Goal: Transaction & Acquisition: Purchase product/service

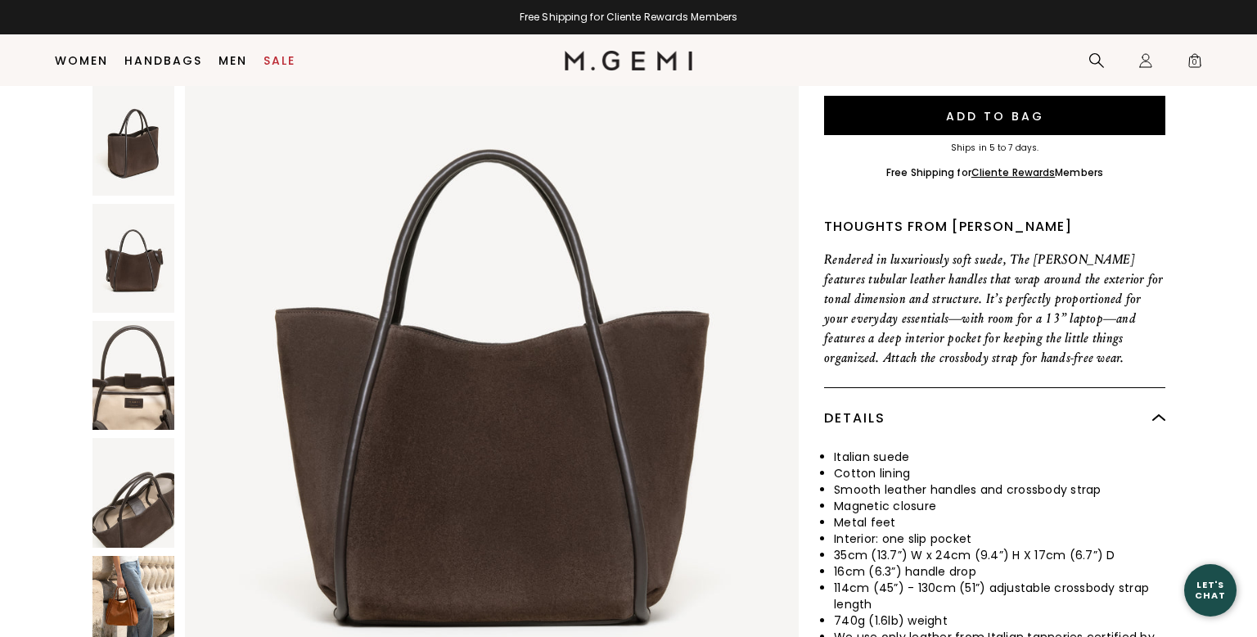
scroll to position [429, 0]
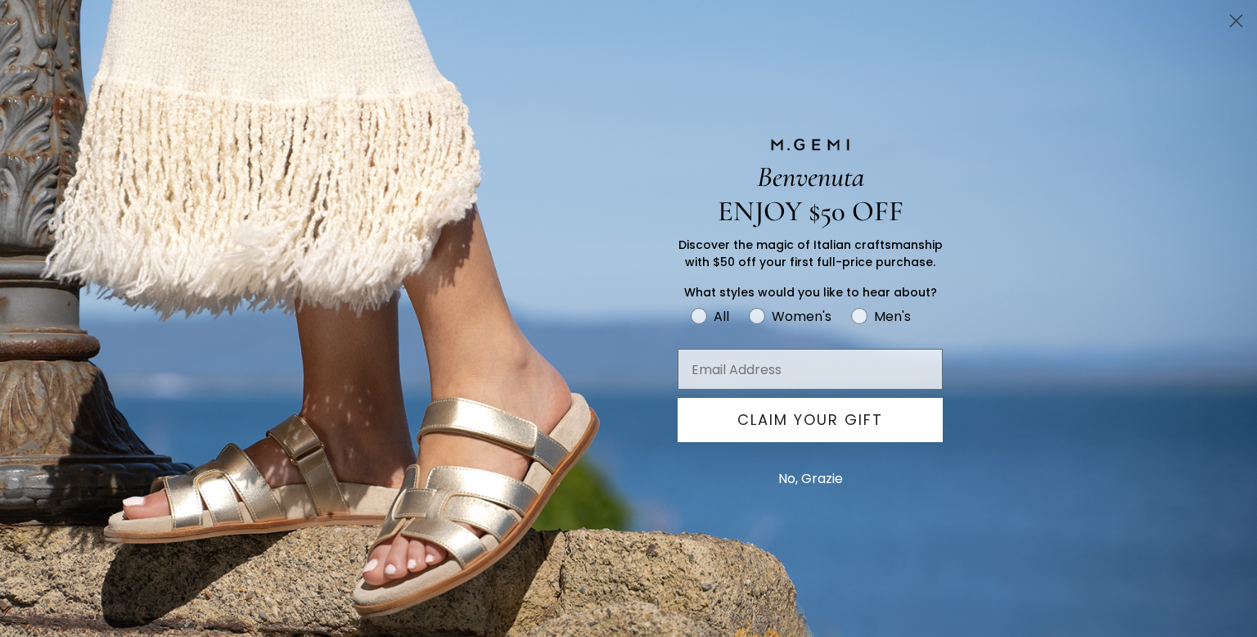
click at [1235, 23] on circle "Close dialog" at bounding box center [1236, 20] width 27 height 27
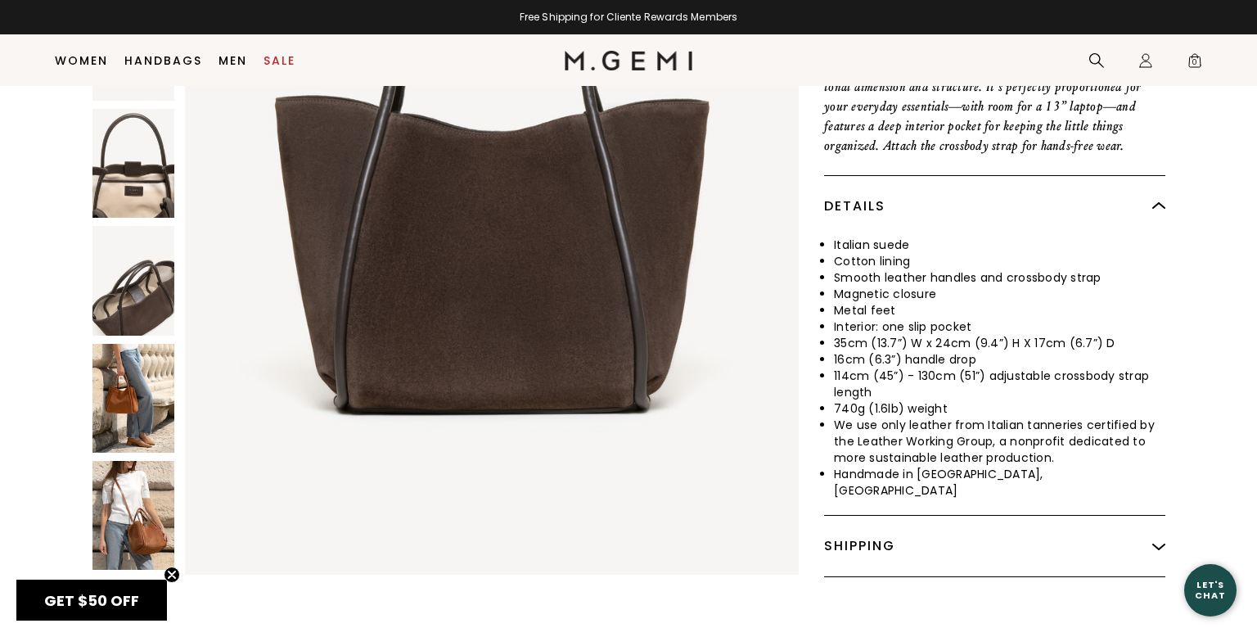
scroll to position [499, 0]
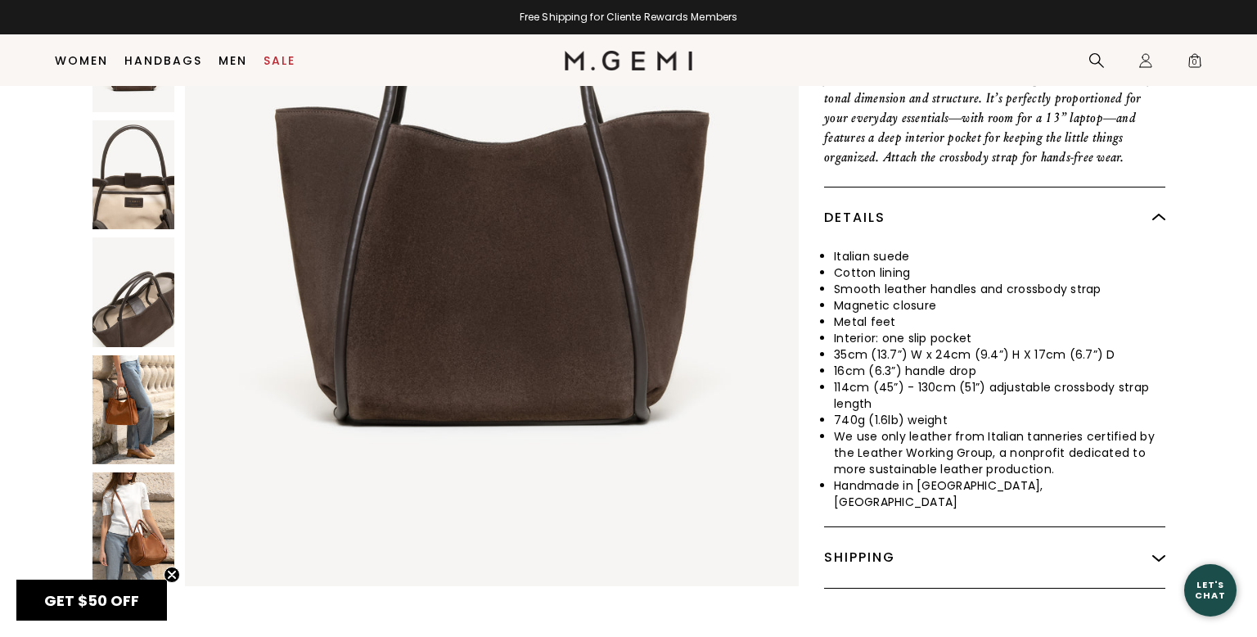
click at [146, 250] on img at bounding box center [133, 291] width 82 height 109
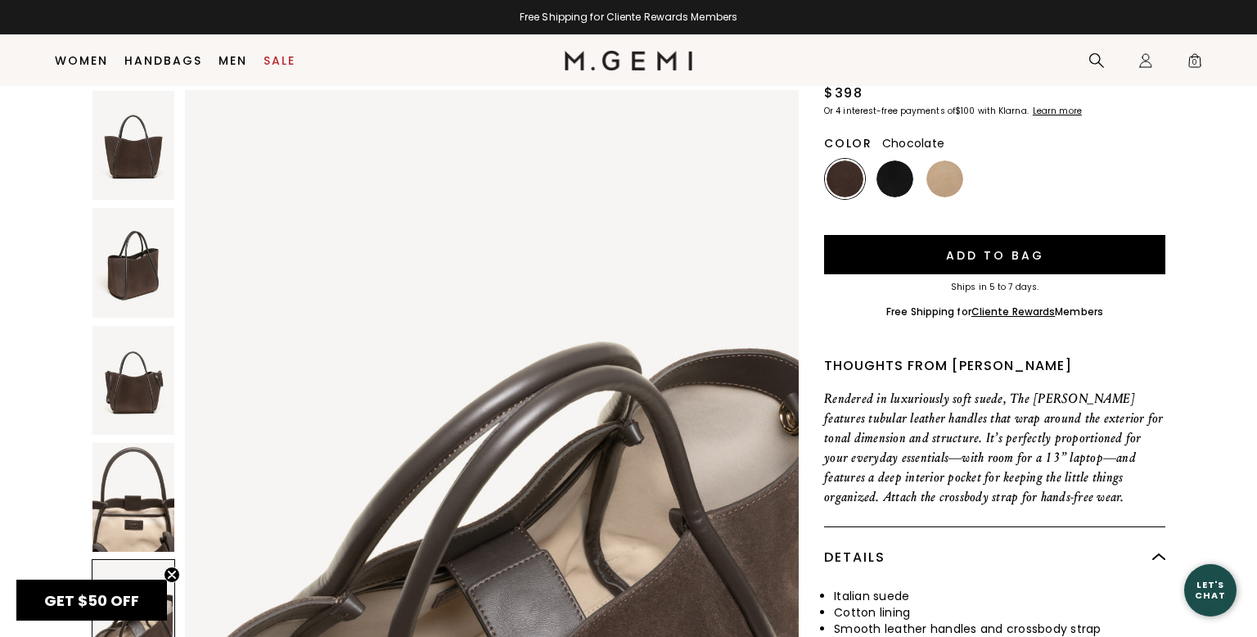
scroll to position [87, 0]
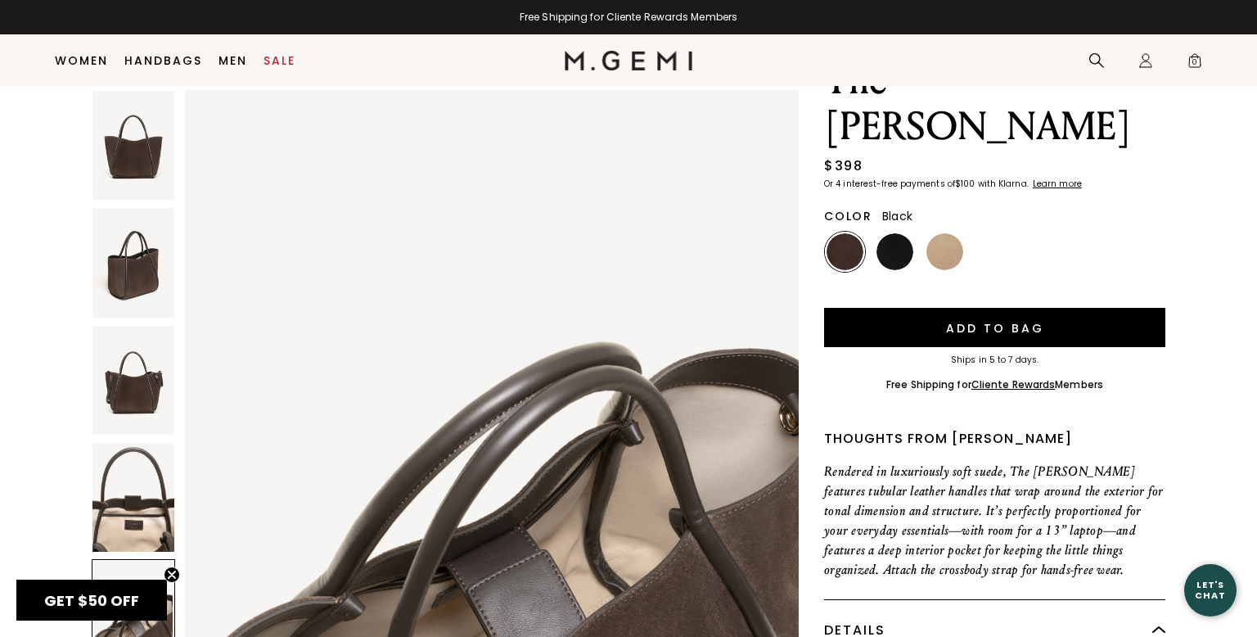
click at [886, 233] on img at bounding box center [895, 251] width 37 height 37
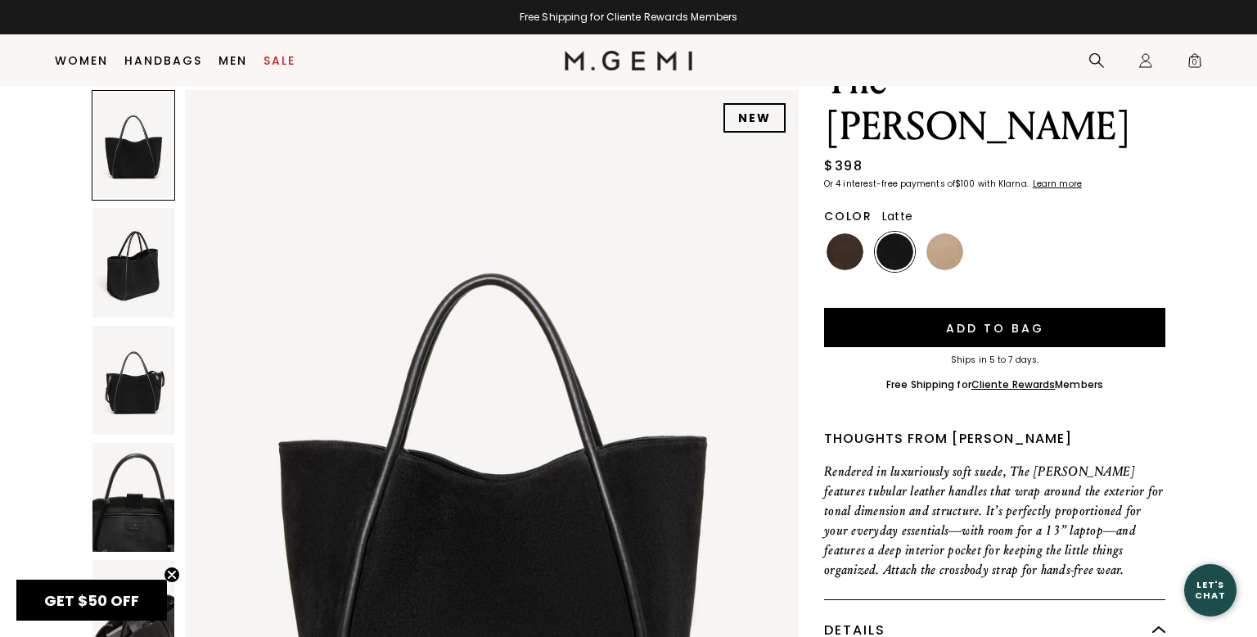
click at [949, 233] on img at bounding box center [944, 251] width 37 height 37
